Goal: Find specific page/section: Find specific page/section

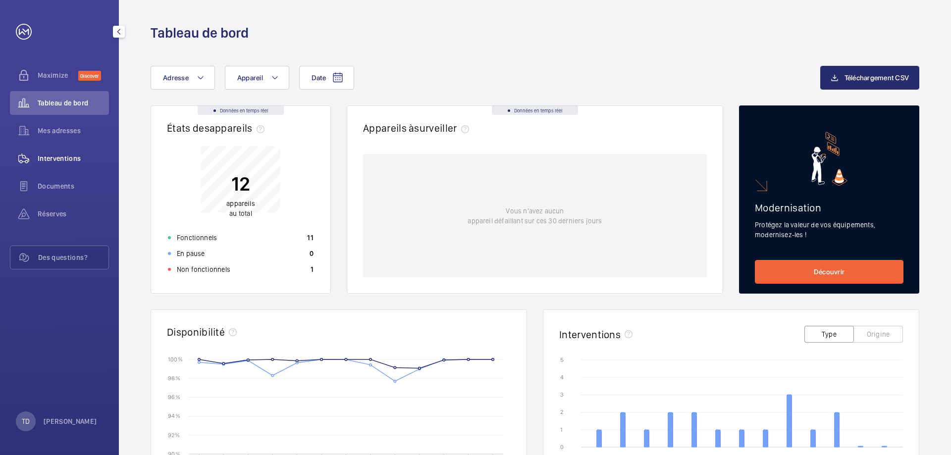
click at [57, 160] on span "Interventions" at bounding box center [73, 158] width 71 height 10
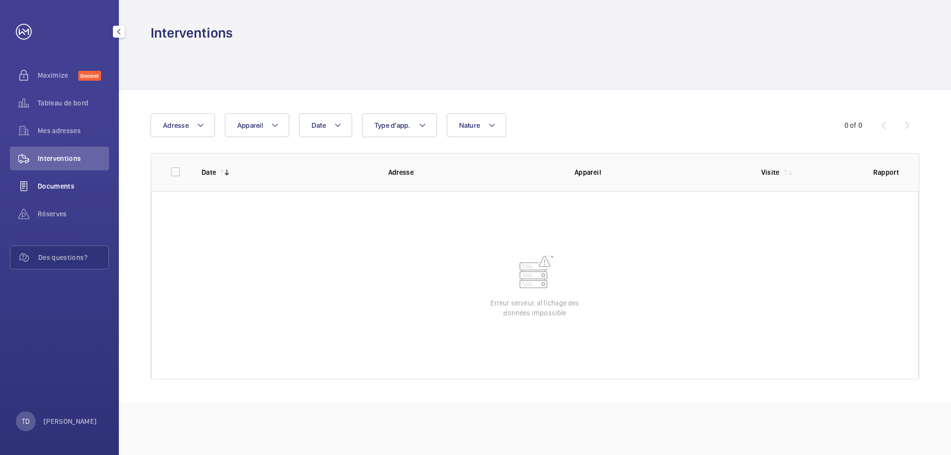
click at [54, 188] on span "Documents" at bounding box center [73, 186] width 71 height 10
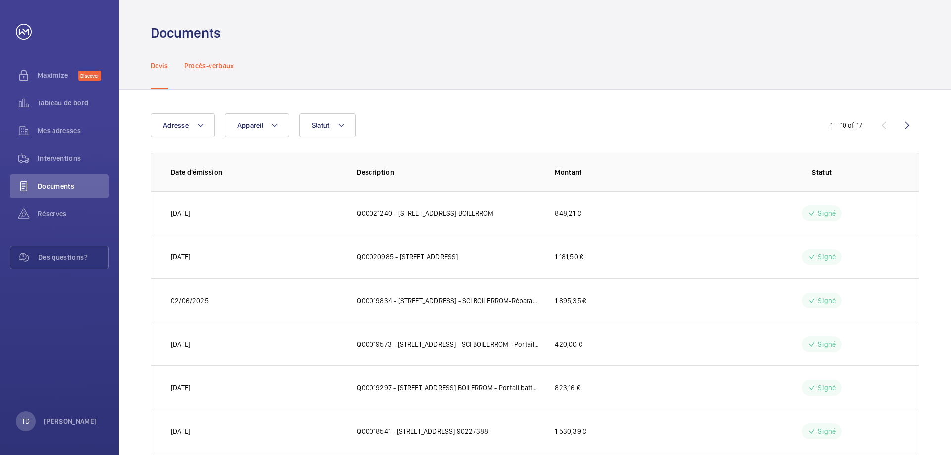
click at [212, 69] on p "Procès-verbaux" at bounding box center [209, 66] width 50 height 10
